Goal: Check status: Check status

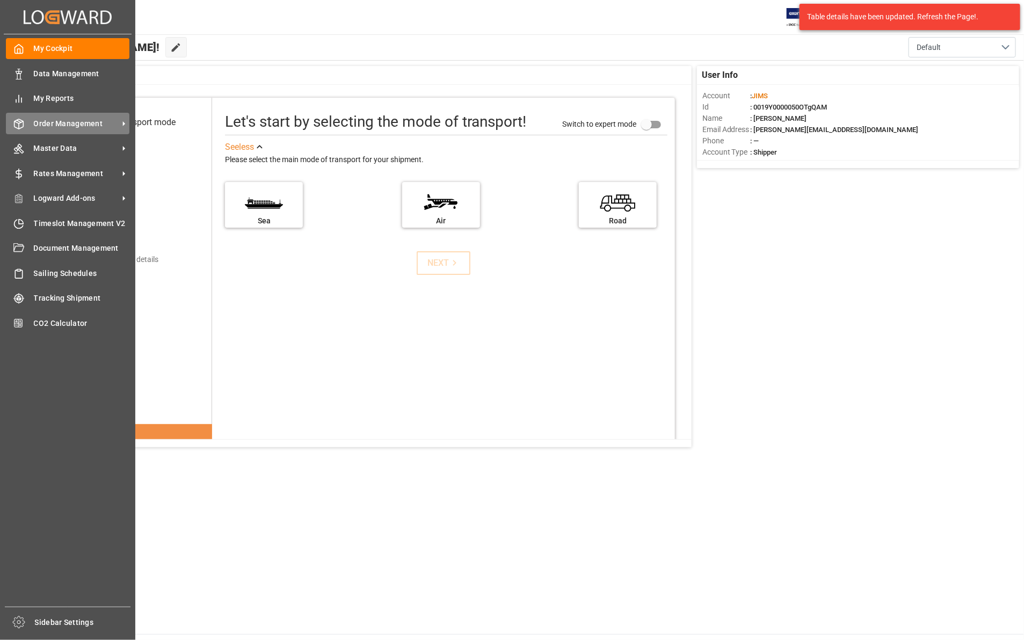
click at [38, 123] on span "Order Management" at bounding box center [76, 123] width 85 height 11
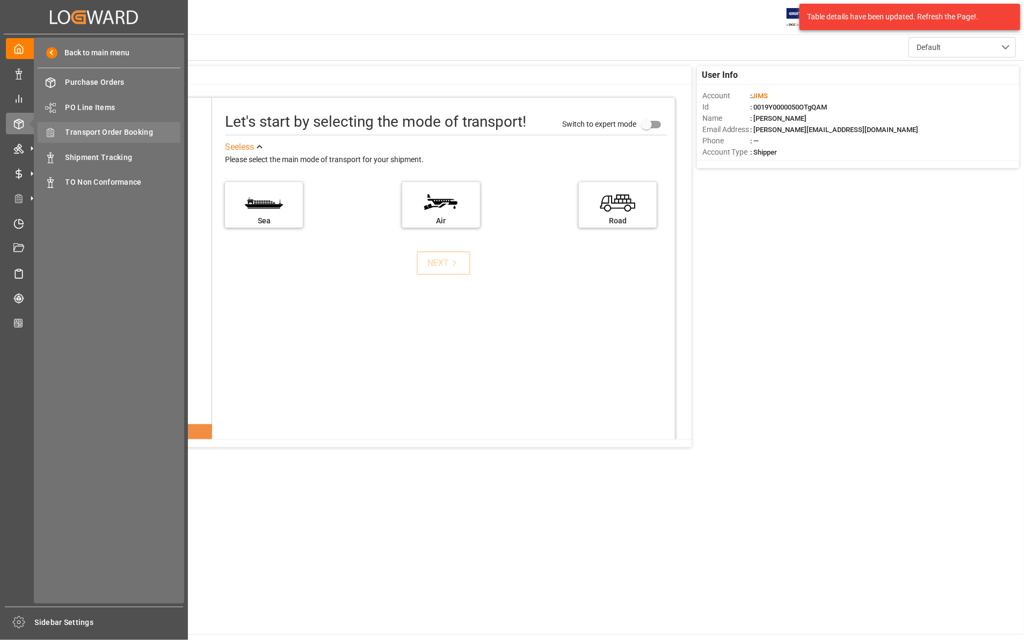
click at [110, 130] on span "Transport Order Booking" at bounding box center [122, 132] width 115 height 11
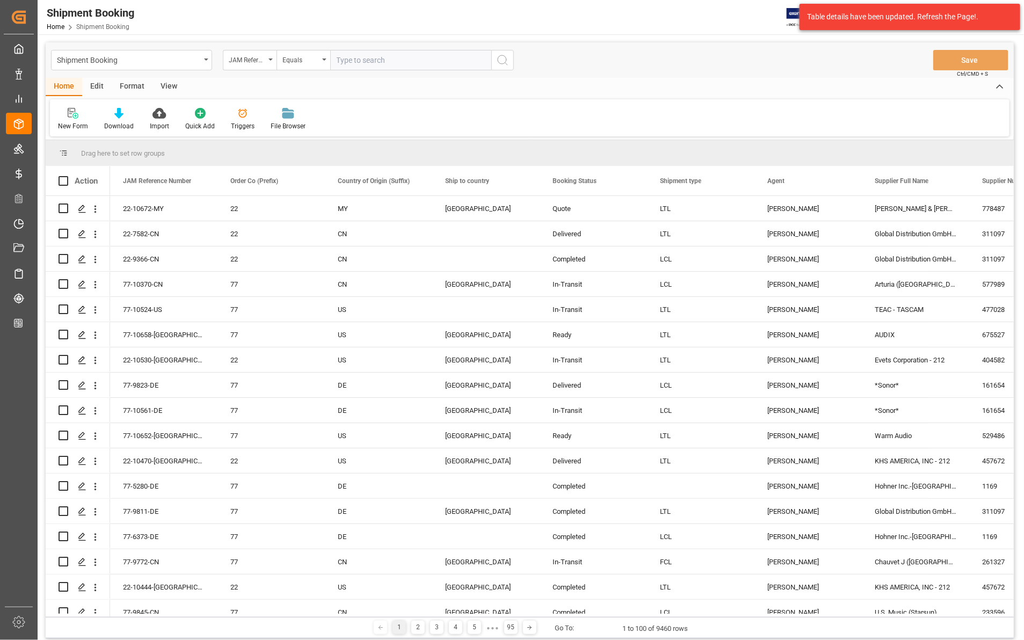
click at [348, 63] on input "text" at bounding box center [410, 60] width 161 height 20
type input "77-10435-US"
click at [502, 61] on icon "search button" at bounding box center [502, 60] width 13 height 13
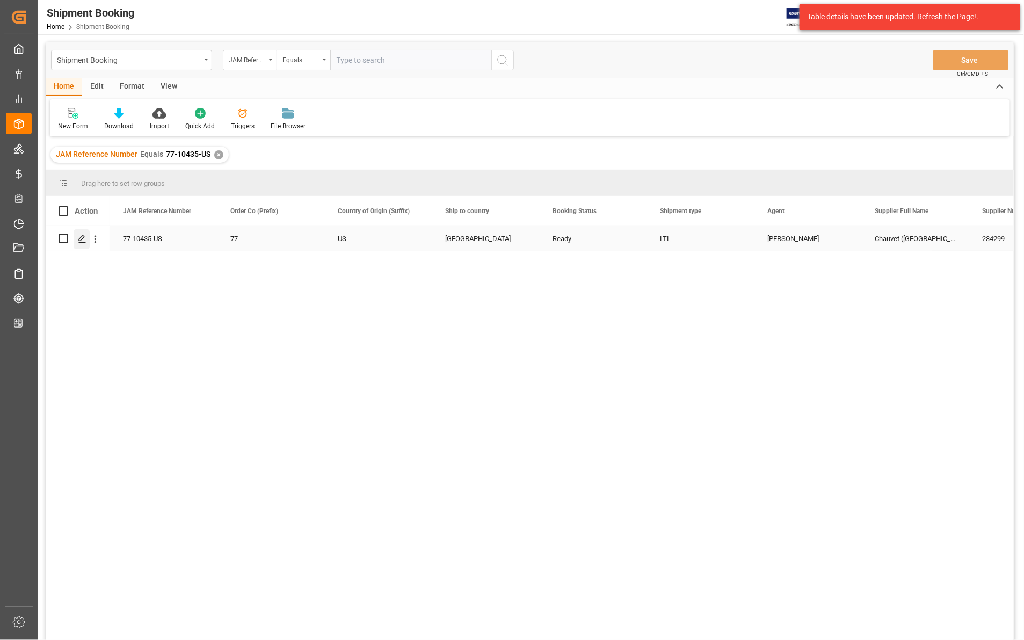
click at [81, 238] on icon "Press SPACE to select this row." at bounding box center [82, 239] width 9 height 9
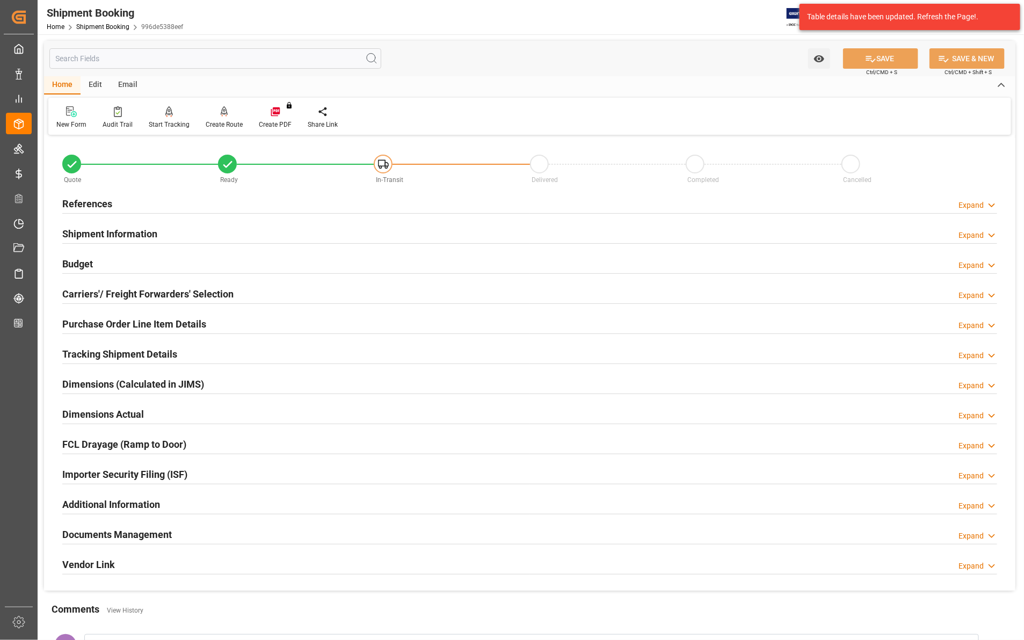
click at [987, 537] on icon at bounding box center [991, 535] width 11 height 11
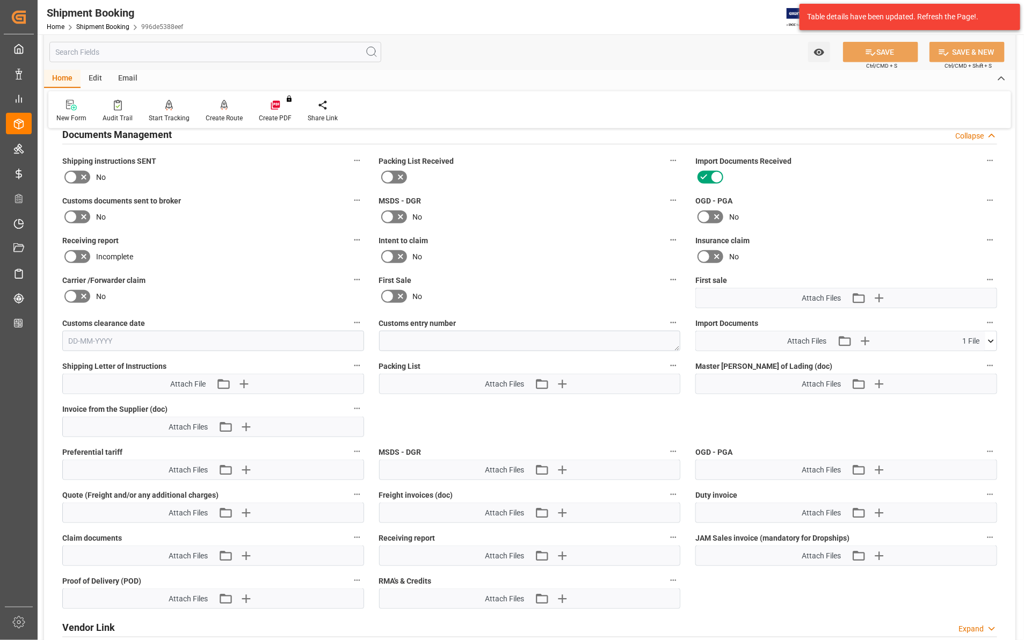
scroll to position [403, 0]
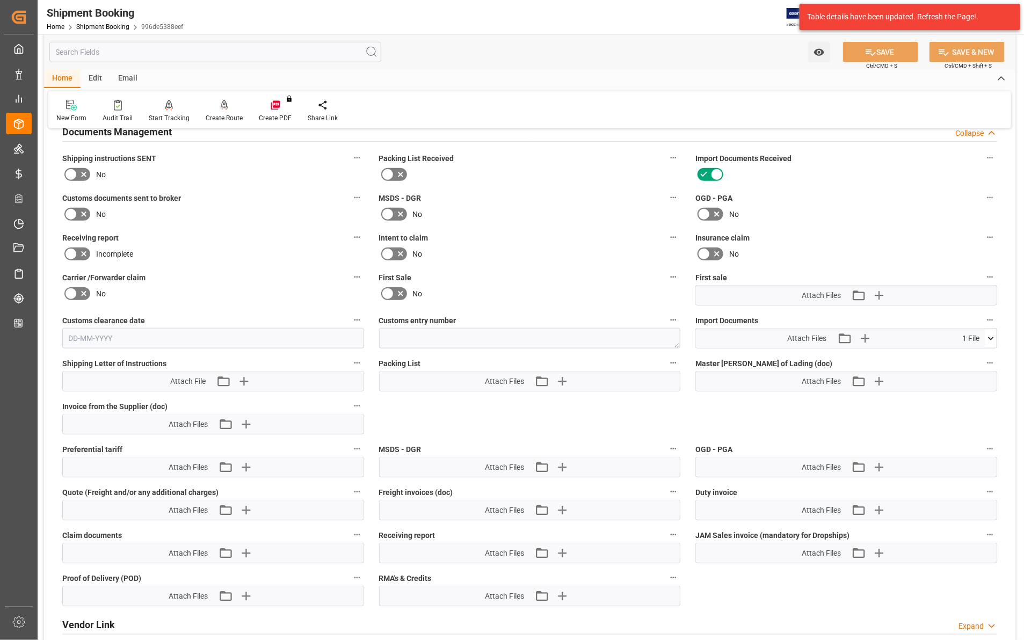
click at [988, 333] on icon at bounding box center [990, 338] width 11 height 11
click at [963, 358] on icon at bounding box center [962, 358] width 9 height 9
